Goal: Navigation & Orientation: Find specific page/section

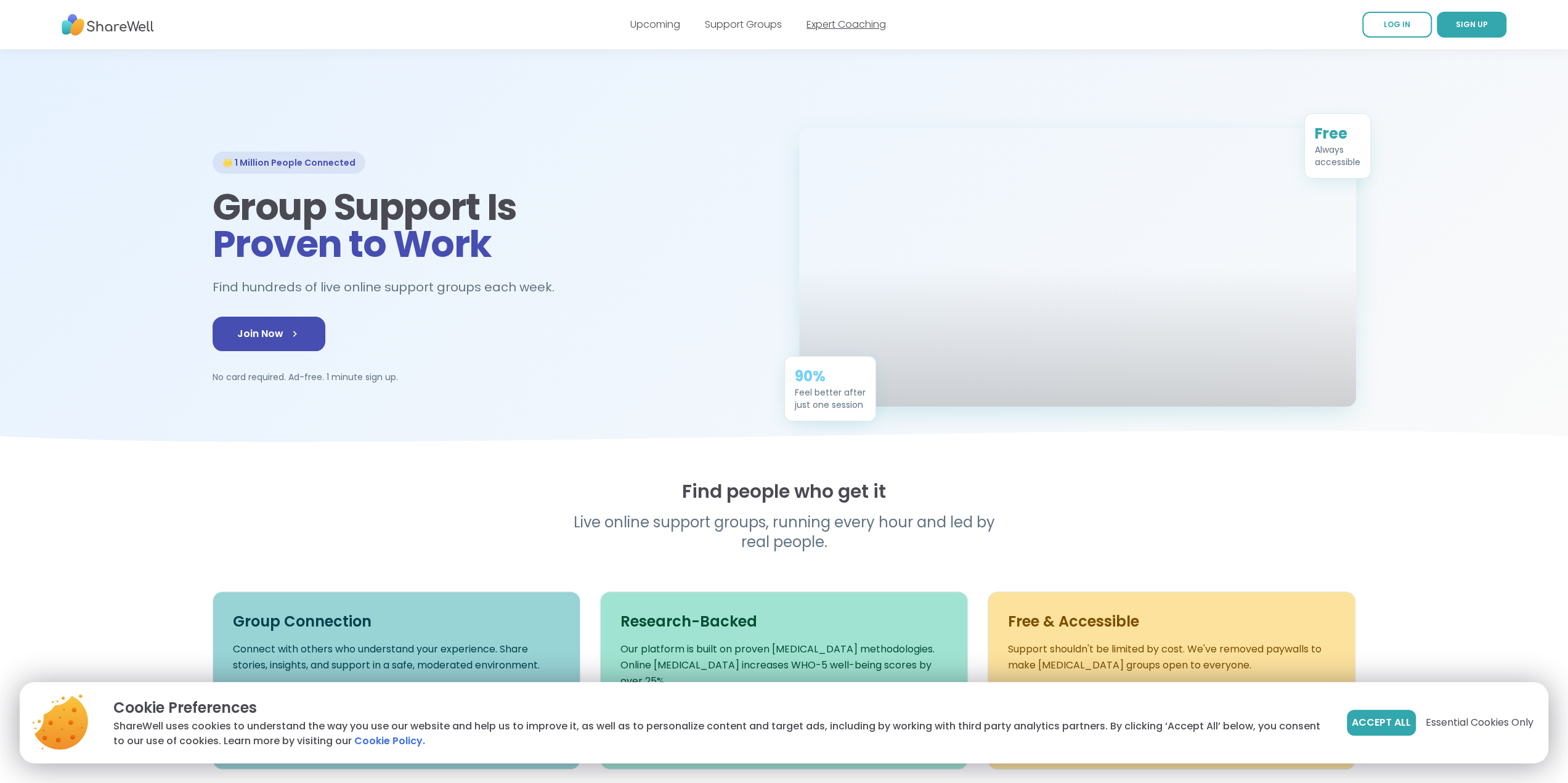
click at [847, 24] on link "Expert Coaching" at bounding box center [846, 24] width 79 height 14
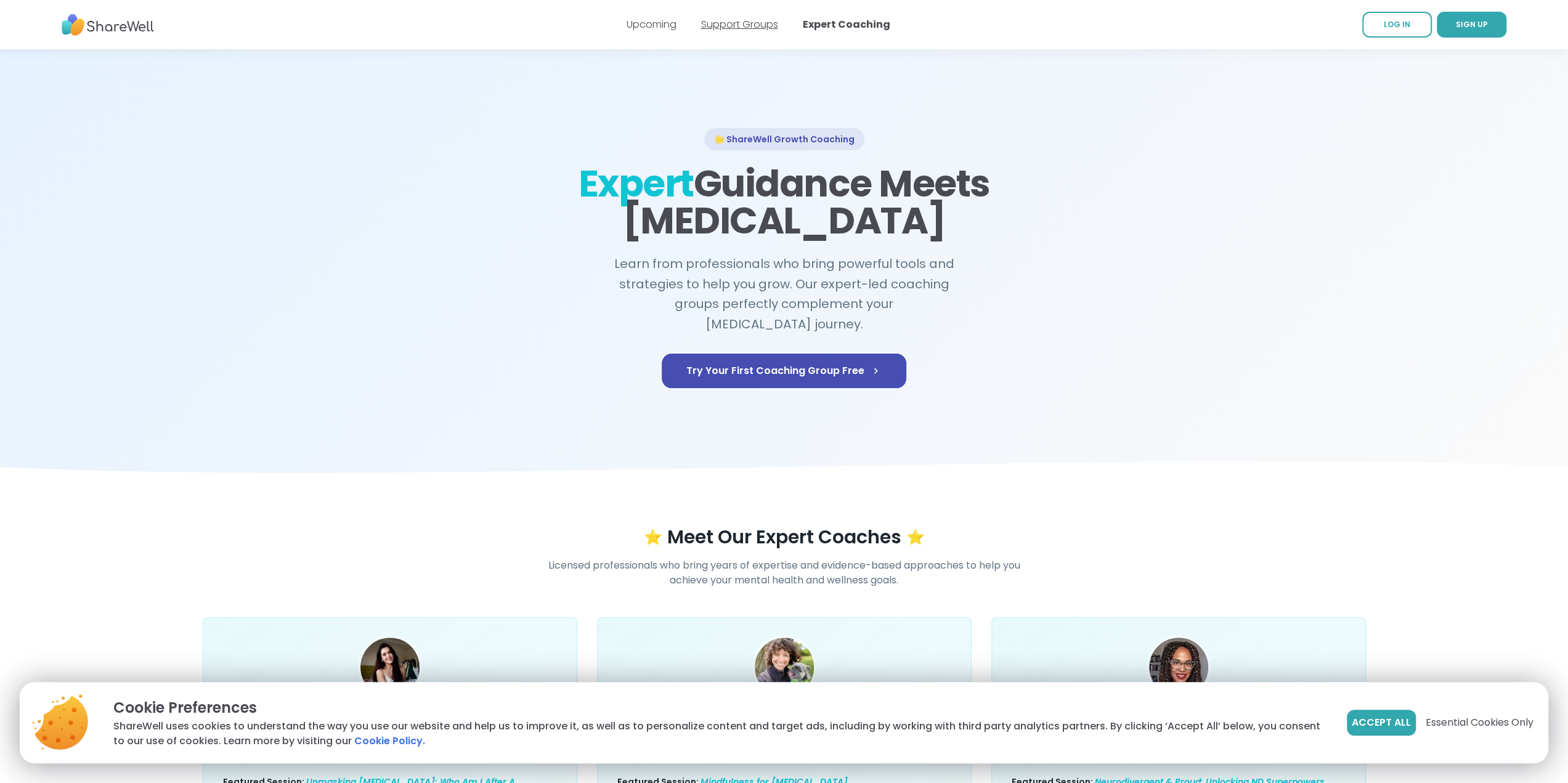
click at [729, 23] on link "Support Groups" at bounding box center [740, 24] width 77 height 14
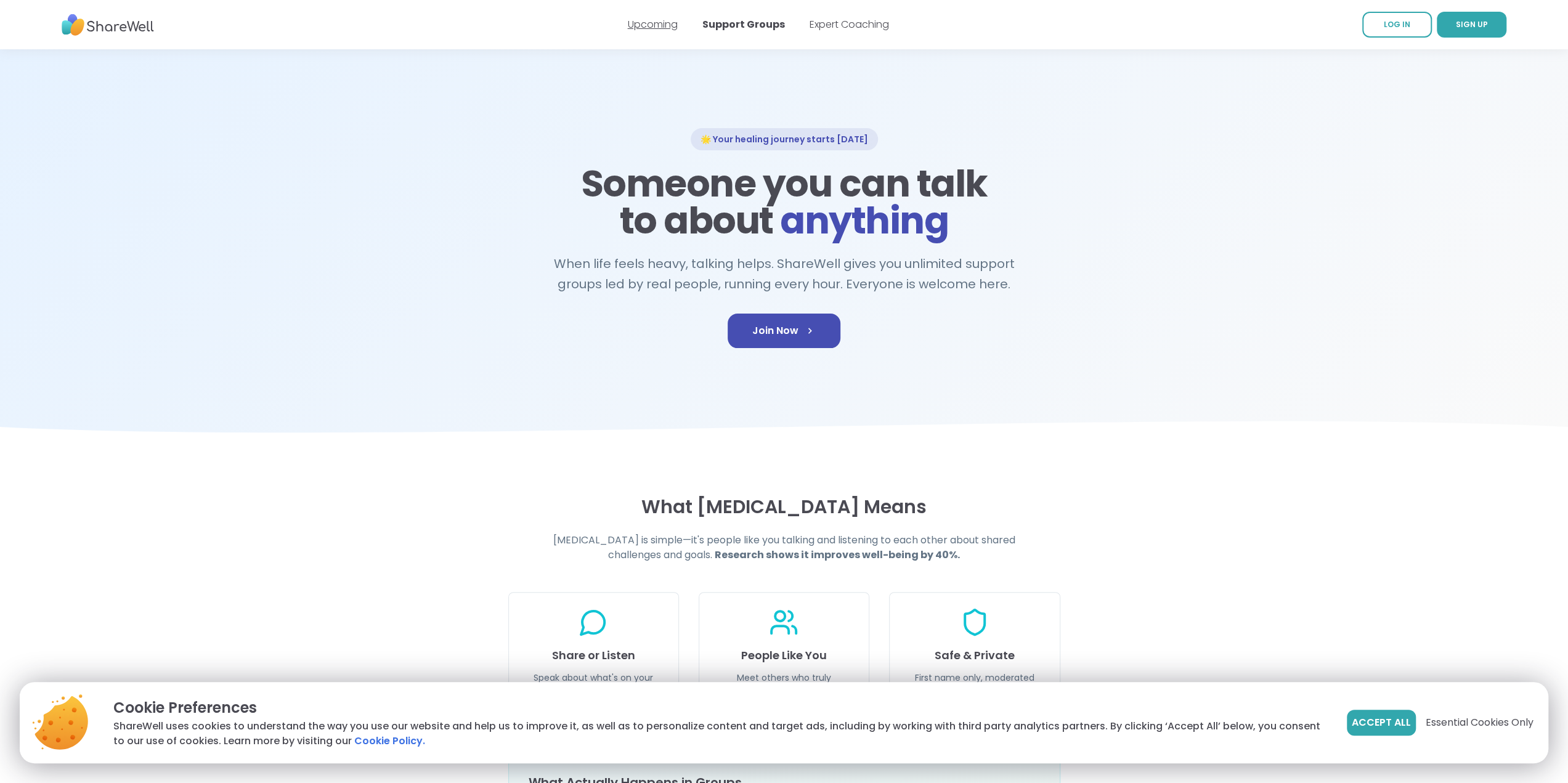
click at [651, 25] on link "Upcoming" at bounding box center [652, 24] width 50 height 14
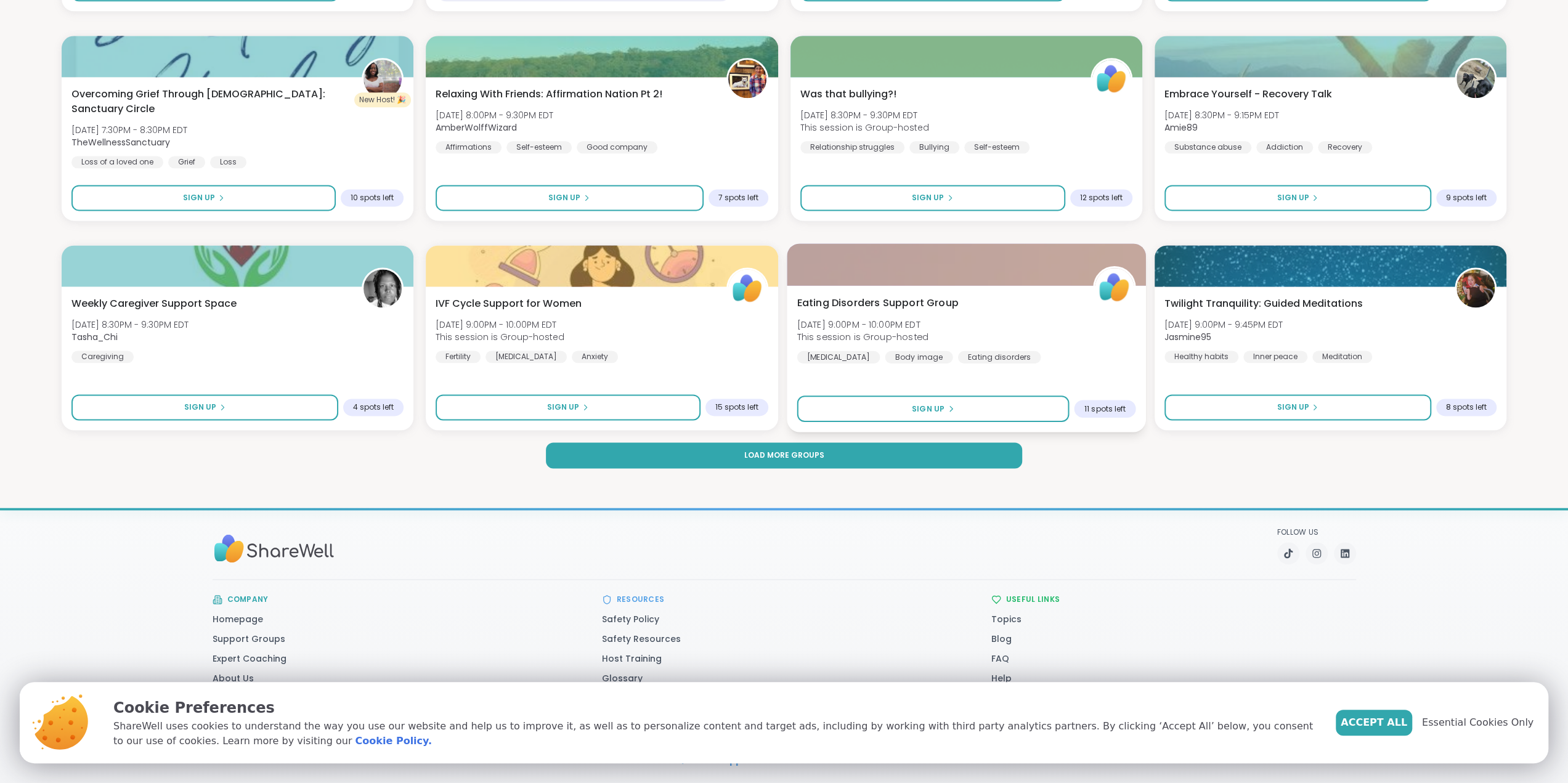
scroll to position [1612, 0]
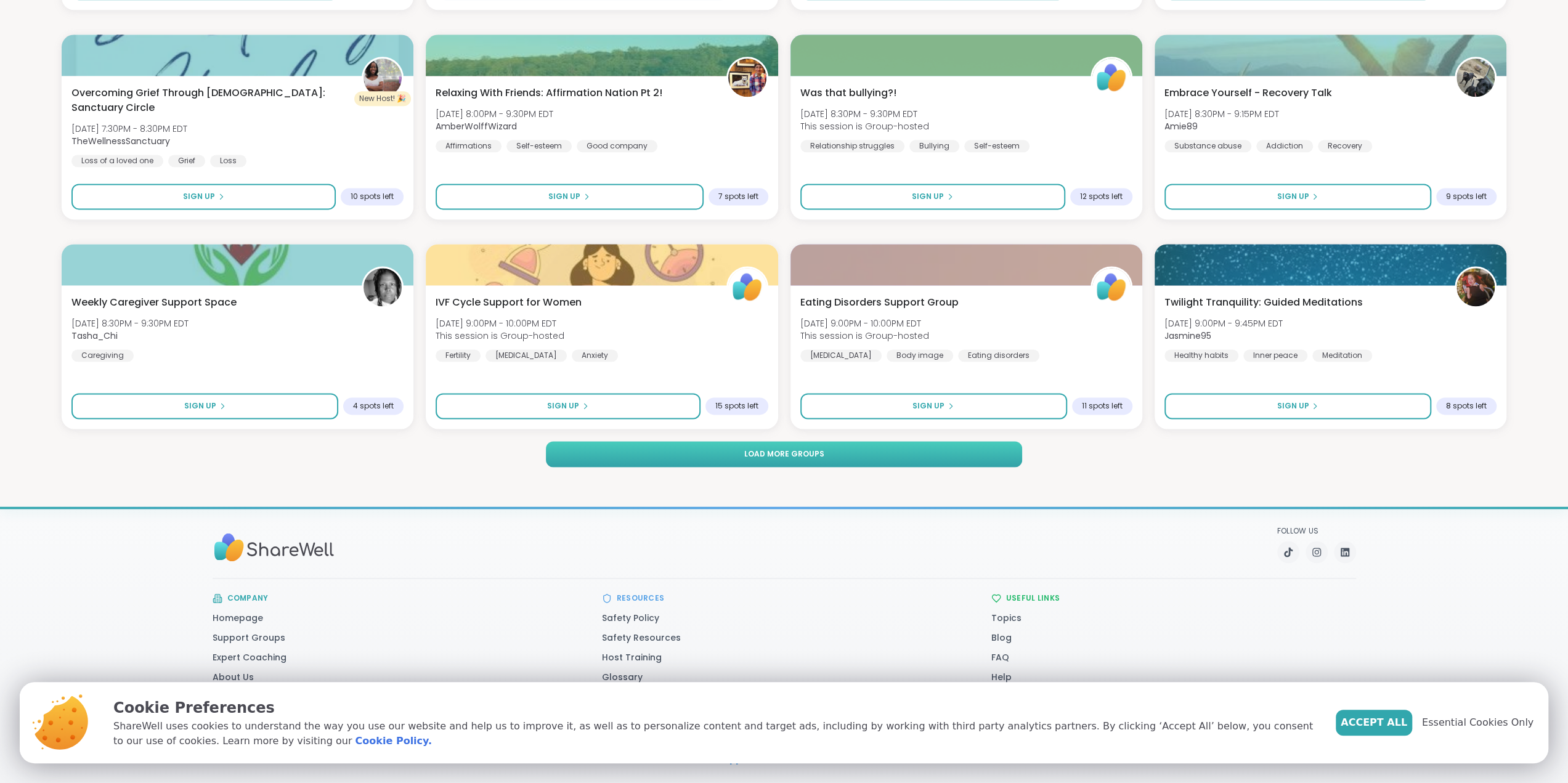
click at [867, 452] on button "Load more groups" at bounding box center [784, 453] width 476 height 26
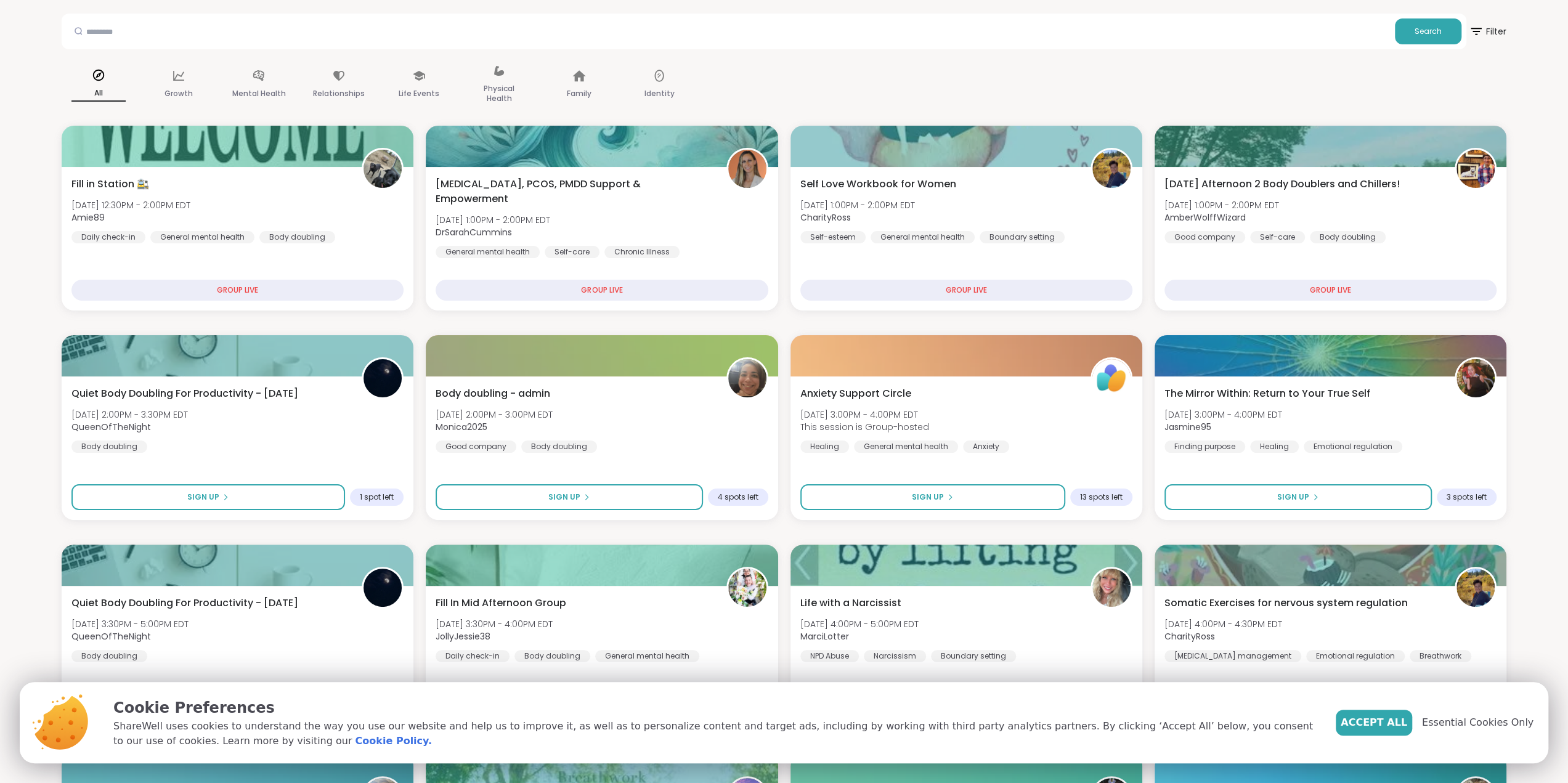
scroll to position [0, 0]
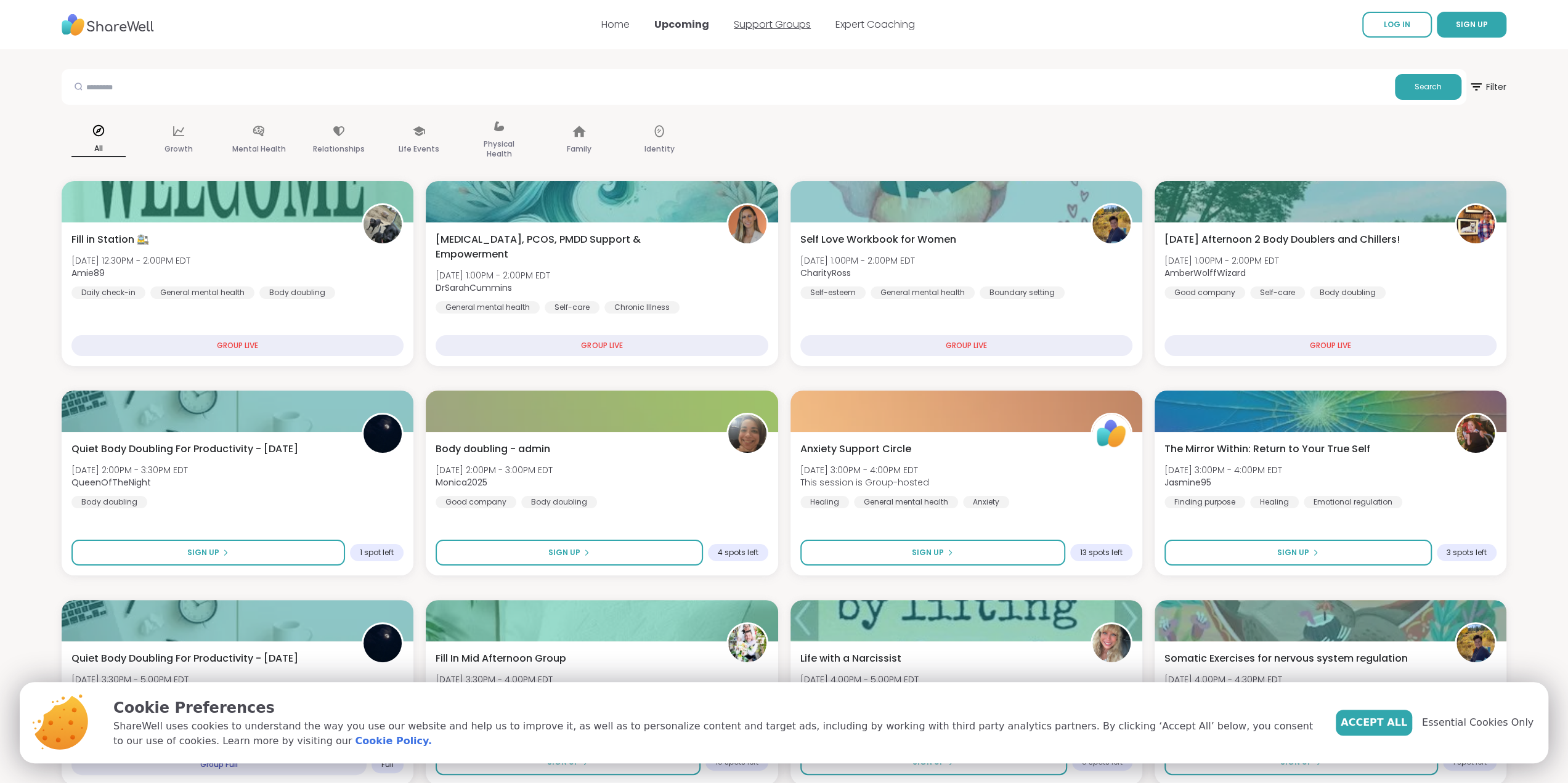
click at [781, 21] on link "Support Groups" at bounding box center [772, 24] width 77 height 14
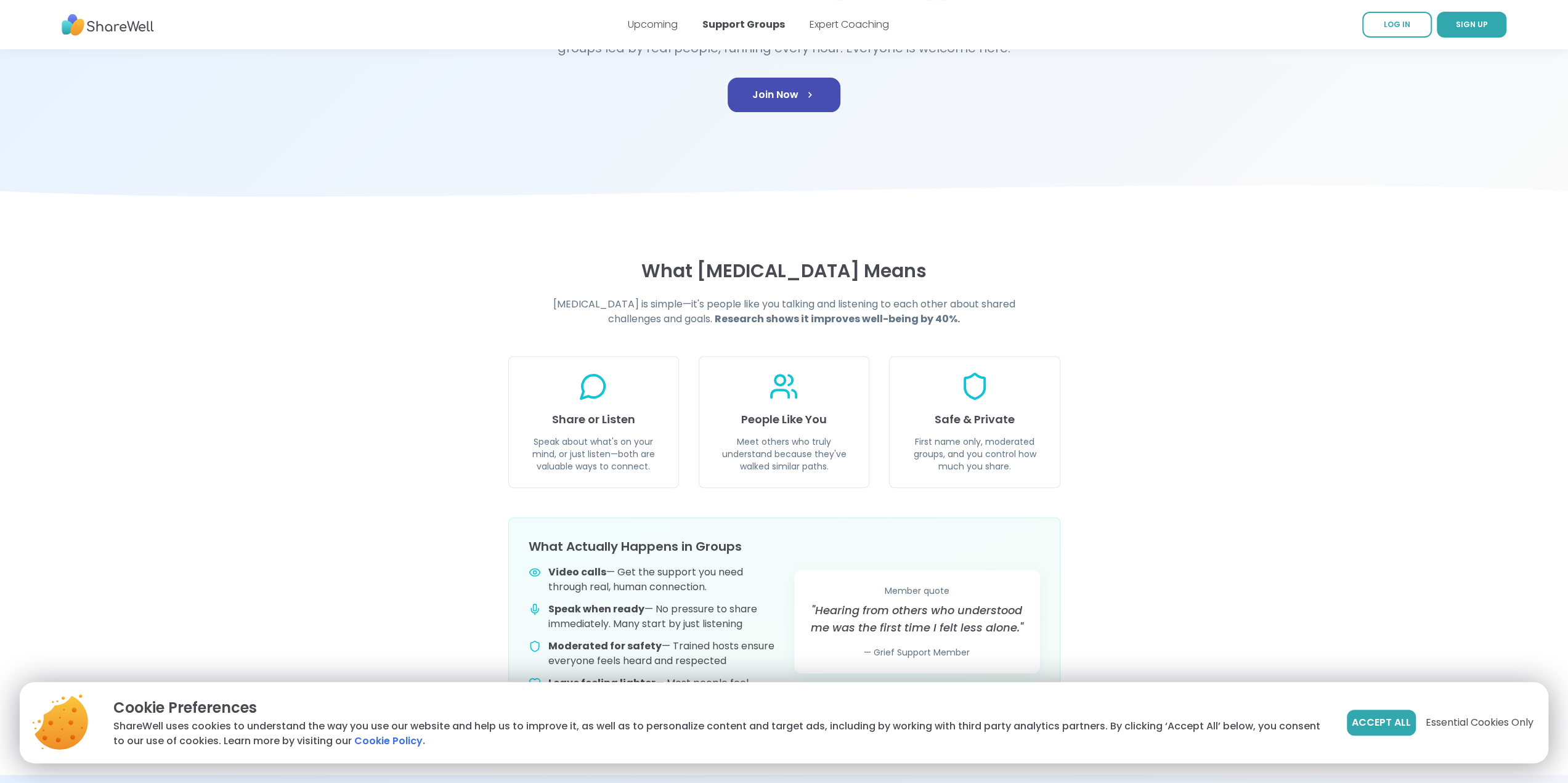
scroll to position [123, 0]
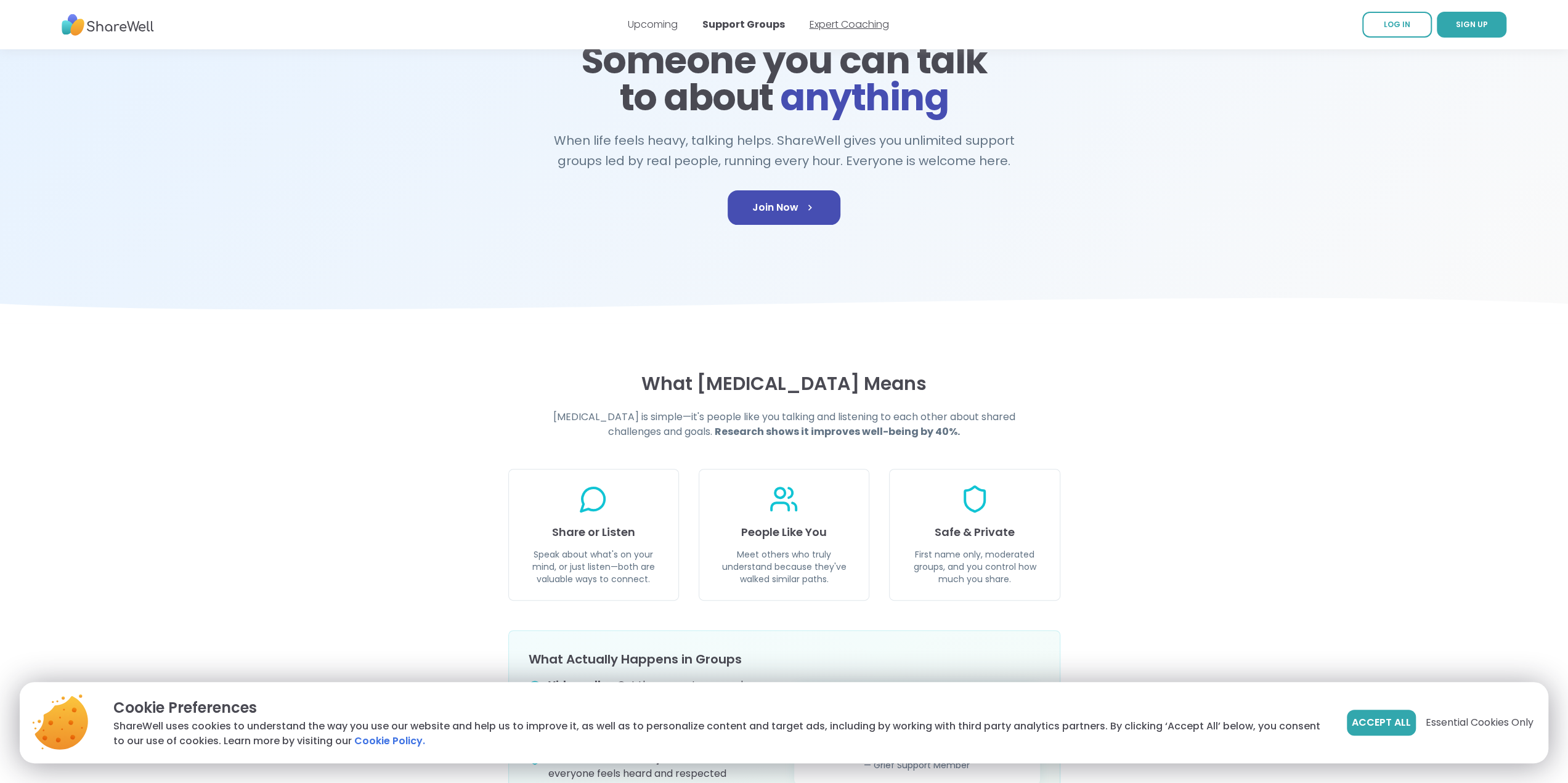
click at [860, 23] on link "Expert Coaching" at bounding box center [848, 24] width 79 height 14
